Goal: Check status: Check status

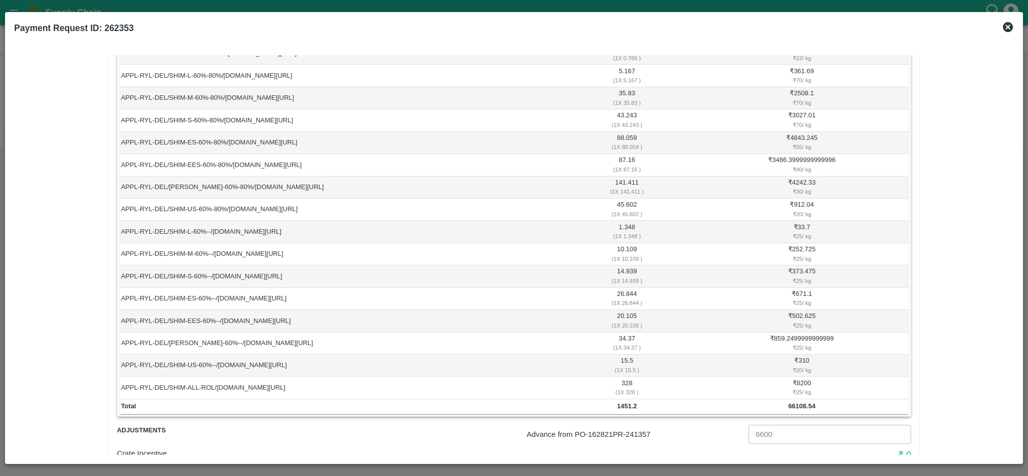
scroll to position [366, 0]
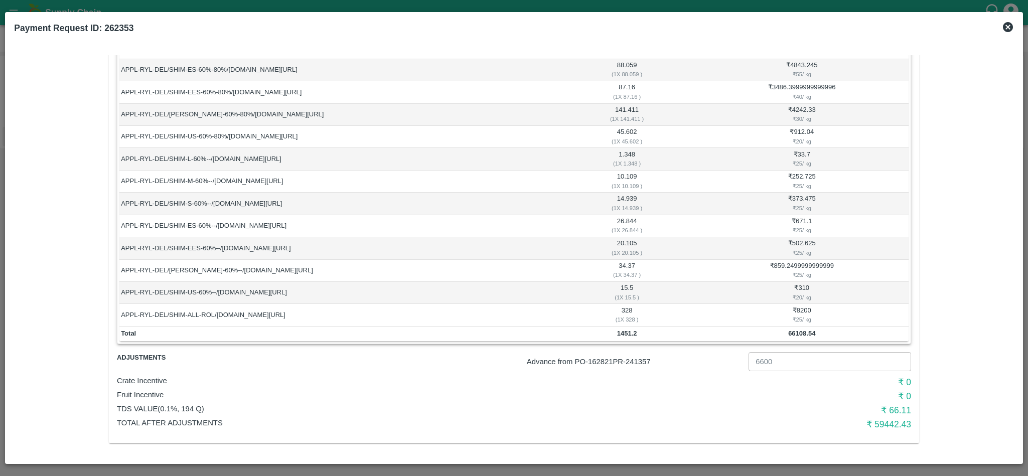
click at [648, 363] on p "Advance from PO- 162821 PR- 241357" at bounding box center [636, 361] width 218 height 11
copy p "241357"
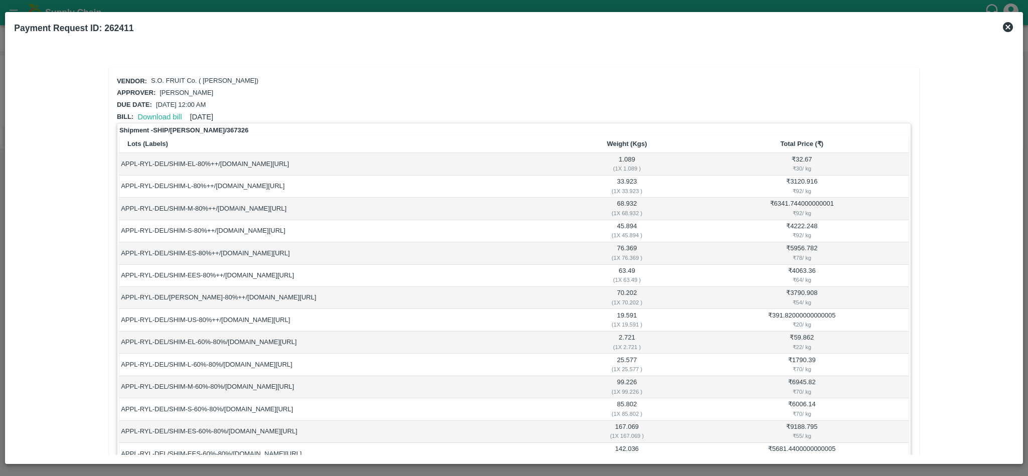
scroll to position [389, 0]
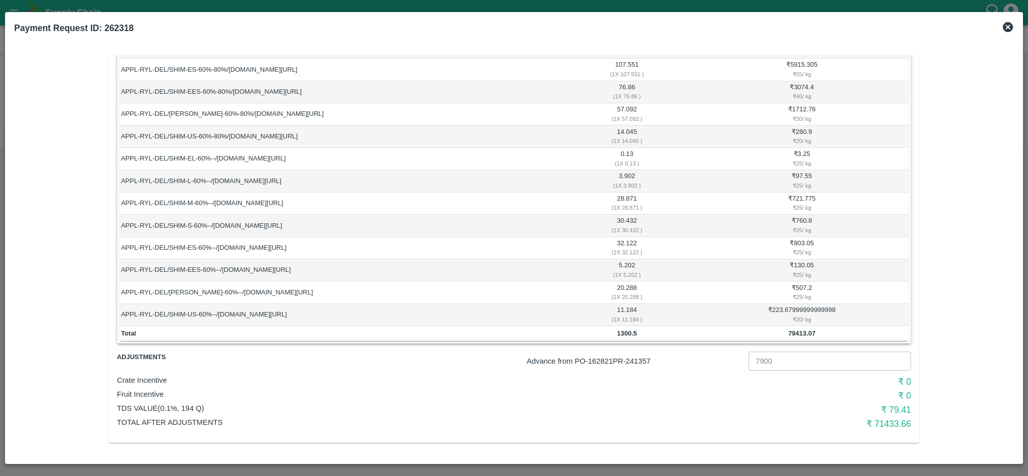
click at [638, 360] on p "Advance from PO- 162821 PR- 241357" at bounding box center [636, 361] width 218 height 11
copy p "241357"
click at [643, 358] on p "Advance from PO- 162821 PR- 241357" at bounding box center [636, 361] width 218 height 11
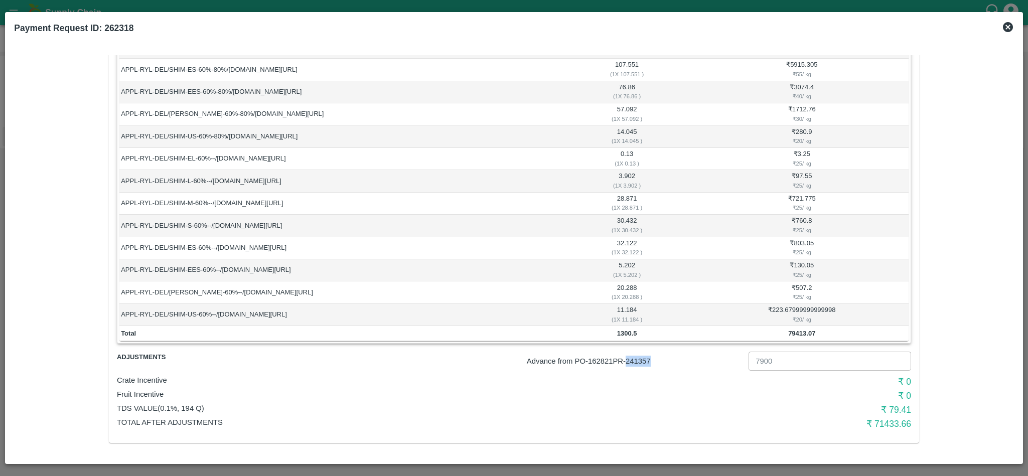
copy p "241357"
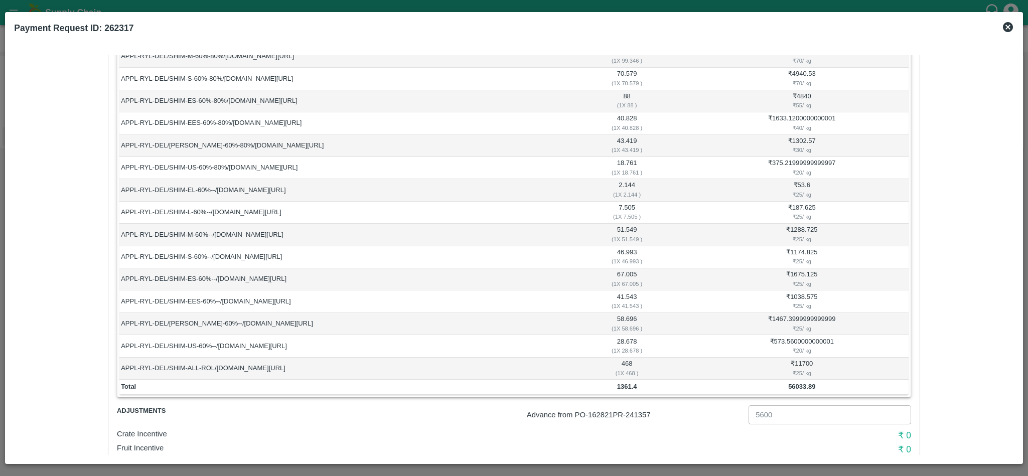
scroll to position [434, 0]
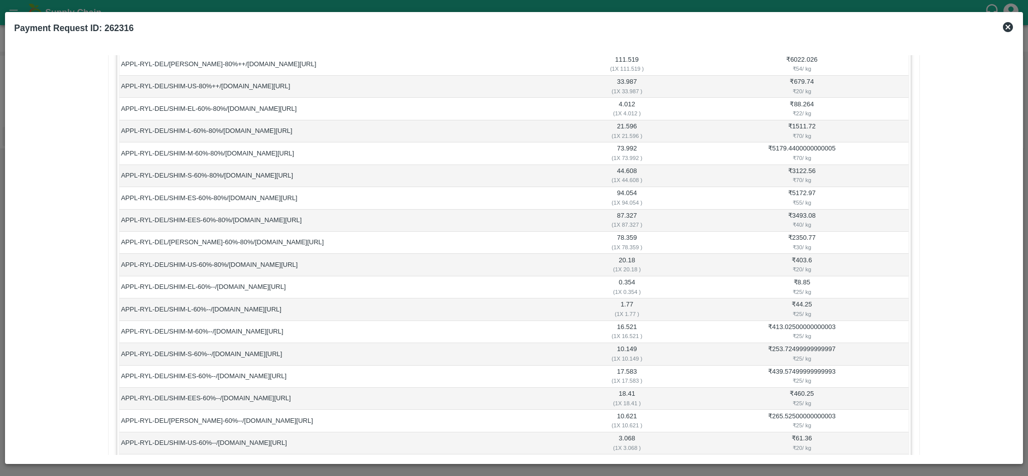
scroll to position [411, 0]
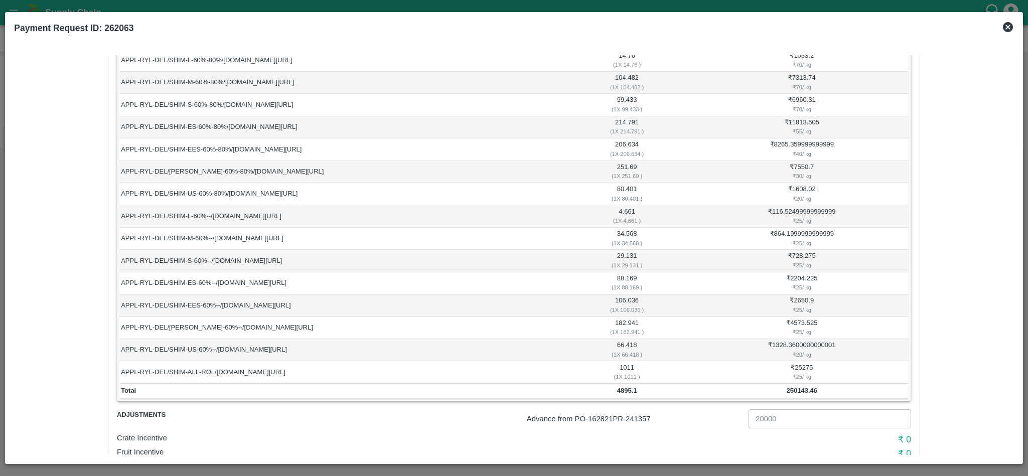
scroll to position [366, 0]
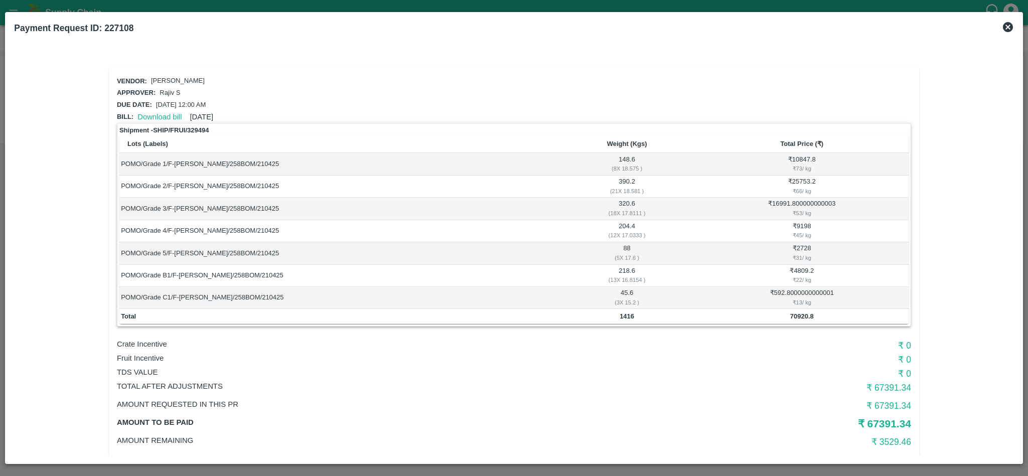
click at [1010, 25] on icon at bounding box center [1008, 27] width 12 height 12
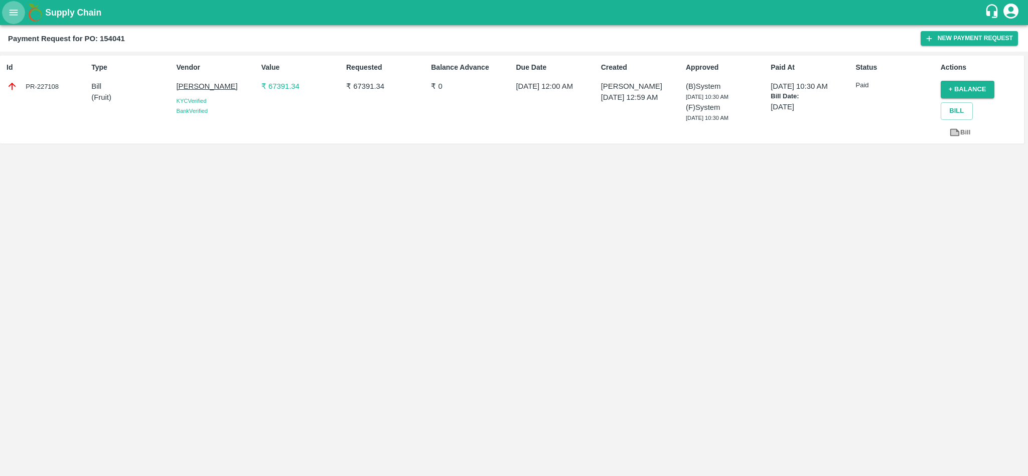
click at [10, 17] on icon "open drawer" at bounding box center [13, 12] width 11 height 11
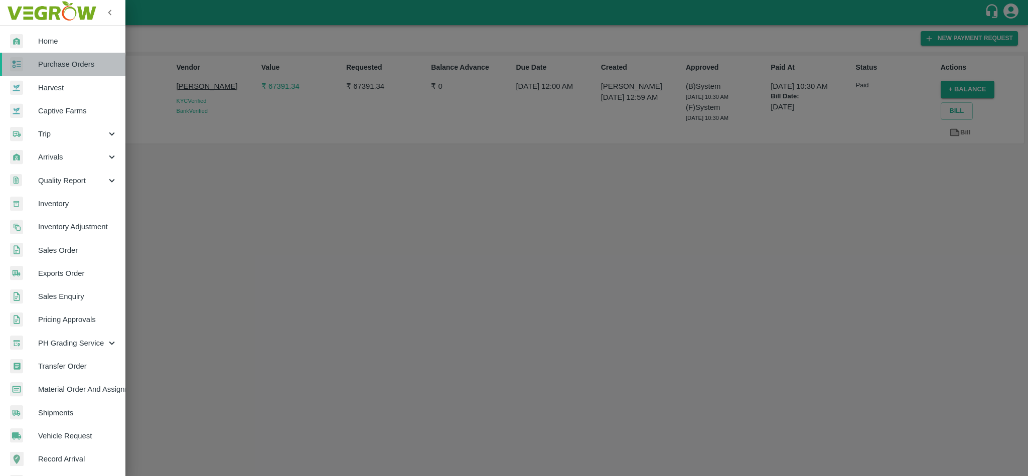
click at [17, 68] on img at bounding box center [16, 64] width 13 height 15
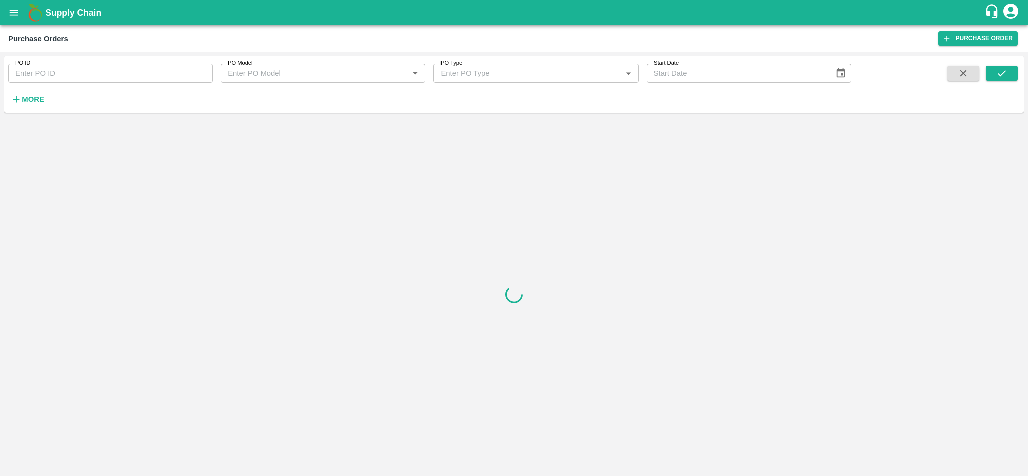
click at [152, 83] on input "PO ID" at bounding box center [110, 73] width 205 height 19
paste input "179434"
type input "179434"
click at [1004, 68] on icon "submit" at bounding box center [1001, 73] width 11 height 11
